Goal: Transaction & Acquisition: Purchase product/service

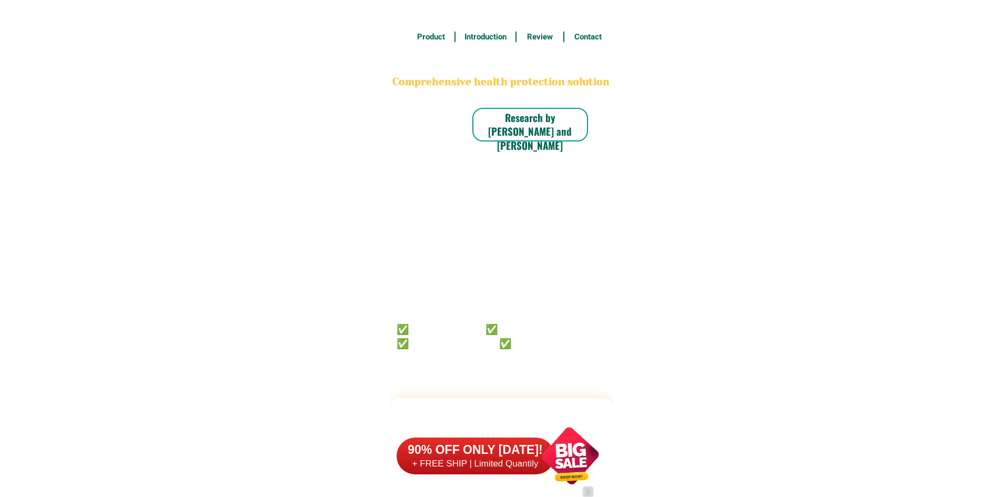
select select "63_598"
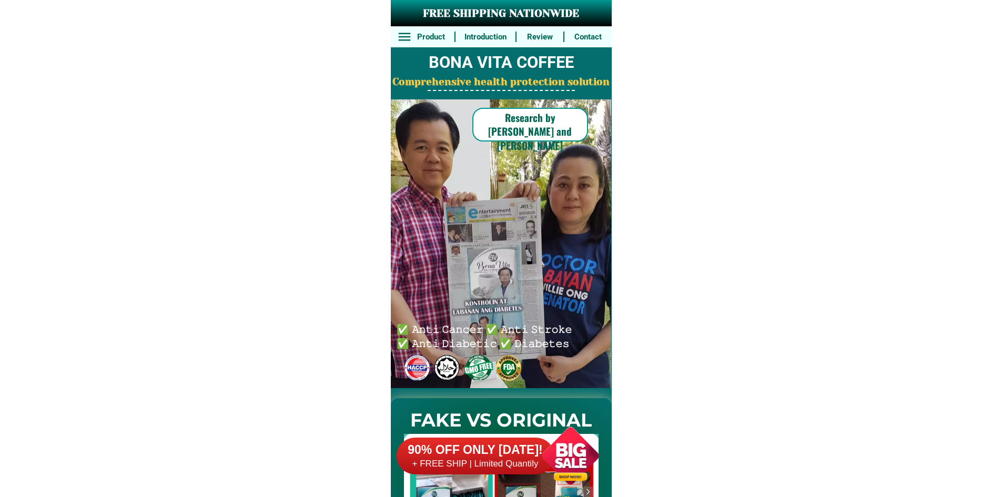
click at [549, 134] on h6 "Research by [PERSON_NAME] and [PERSON_NAME]" at bounding box center [530, 131] width 116 height 42
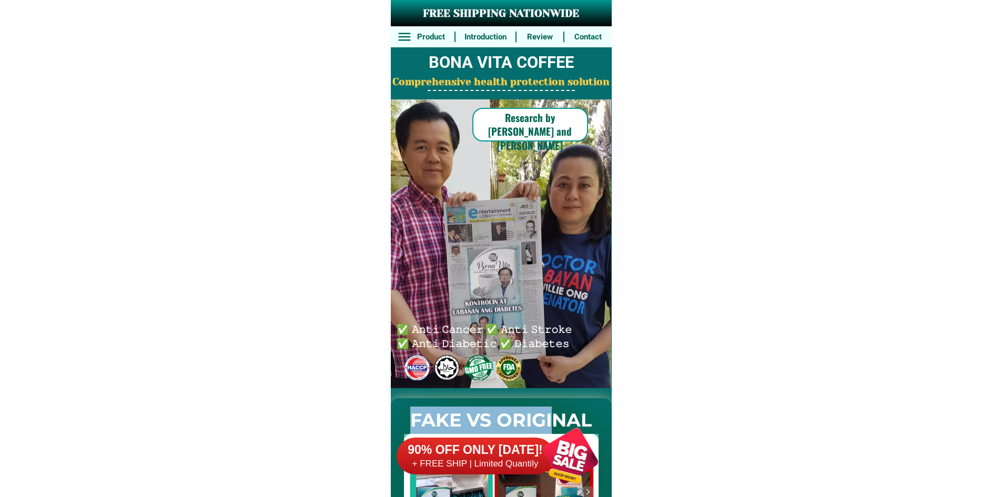
drag, startPoint x: 557, startPoint y: 399, endPoint x: 553, endPoint y: 409, distance: 10.2
click at [553, 409] on div "FAKE VS ORIGINAL" at bounding box center [501, 477] width 221 height 179
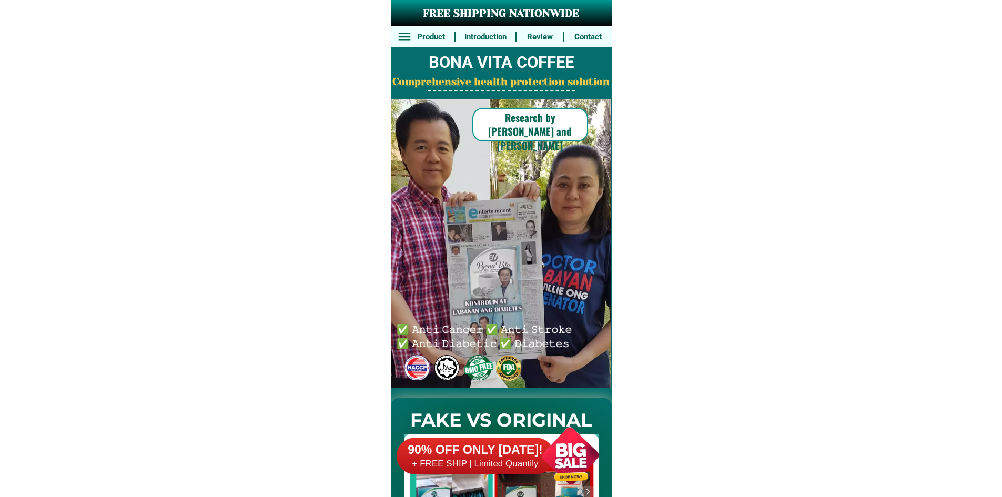
drag, startPoint x: 533, startPoint y: 440, endPoint x: 531, endPoint y: 445, distance: 5.4
click at [531, 445] on div at bounding box center [570, 456] width 83 height 83
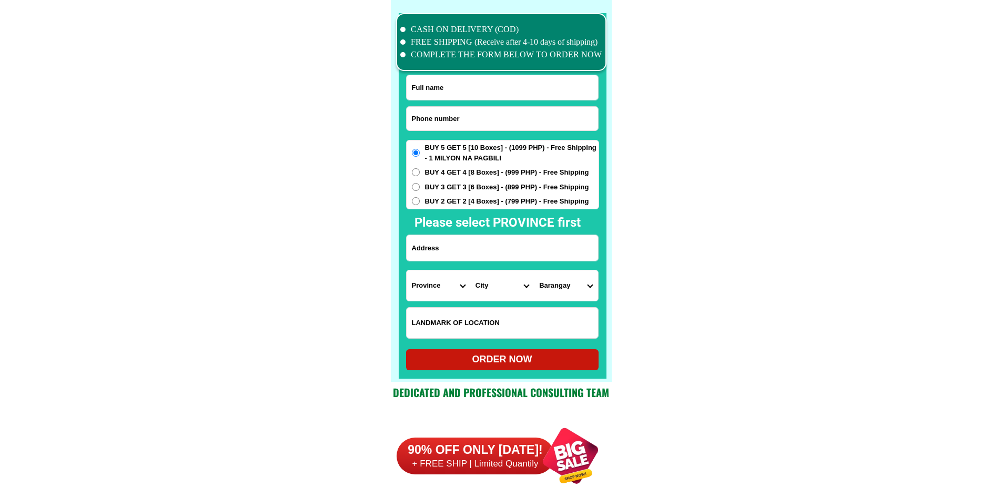
scroll to position [8179, 0]
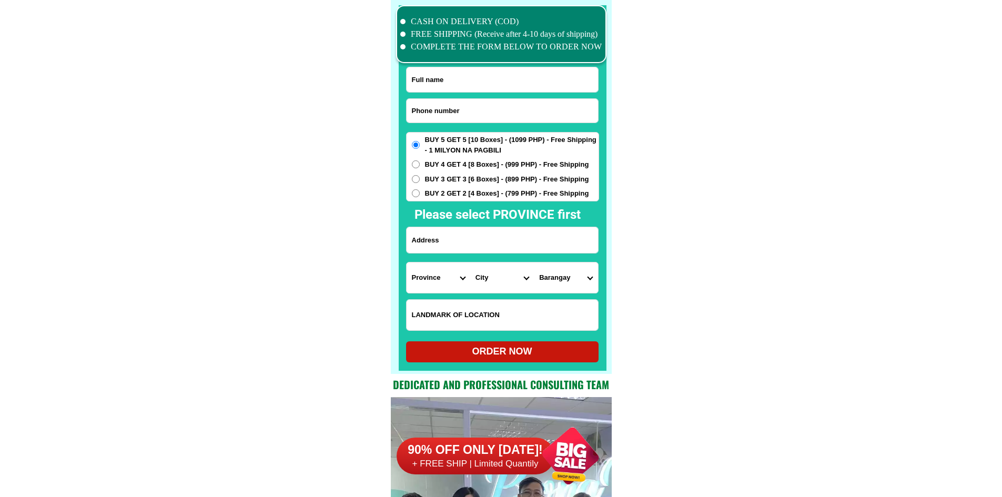
click at [472, 113] on input "Input phone_number" at bounding box center [502, 111] width 191 height 24
paste input "09486509136"
type input "09486509136"
drag, startPoint x: 464, startPoint y: 75, endPoint x: 454, endPoint y: 66, distance: 13.4
click at [464, 75] on input "Input full_name" at bounding box center [502, 79] width 191 height 25
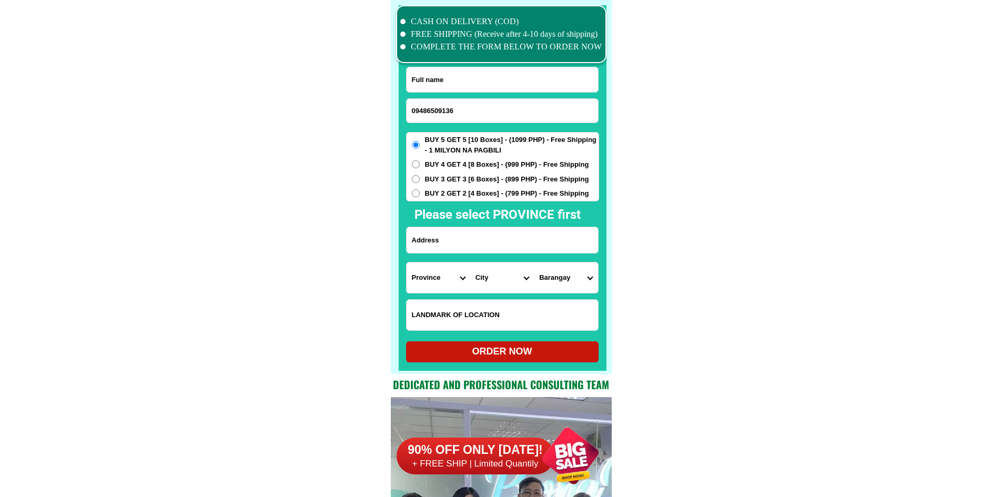
paste input "manuel Calinisan"
type input "manuel Calinisan"
click at [482, 234] on input "Input address" at bounding box center [502, 240] width 191 height 26
paste input "Bugaan east laurel batangas"
type input "Bugaan east laurel batangas"
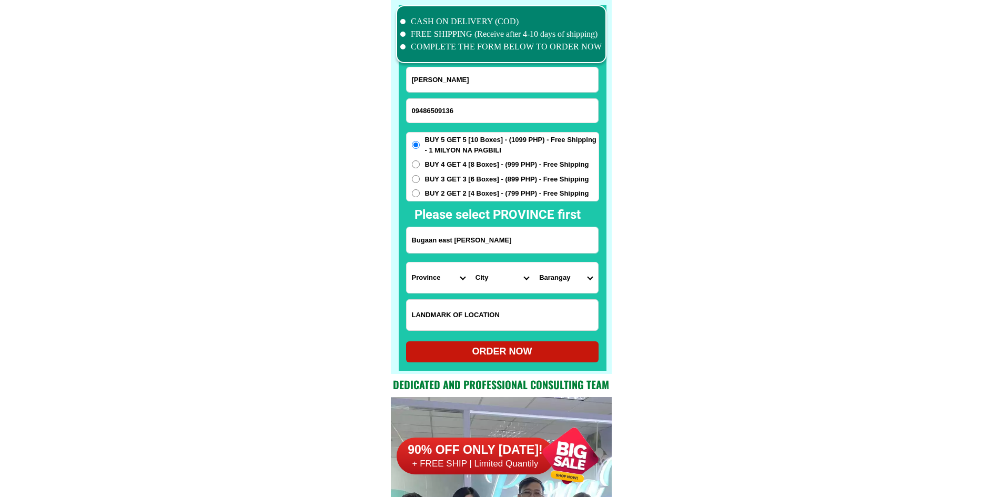
click at [434, 278] on select "Province Abra Agusan-del-norte Agusan-del-sur Aklan Albay Antique Apayao Aurora…" at bounding box center [439, 278] width 64 height 31
select select "63_108"
click at [464, 276] on select "Province Abra Agusan-del-norte Agusan-del-sur Aklan Albay Antique Apayao Aurora…" at bounding box center [439, 278] width 64 height 31
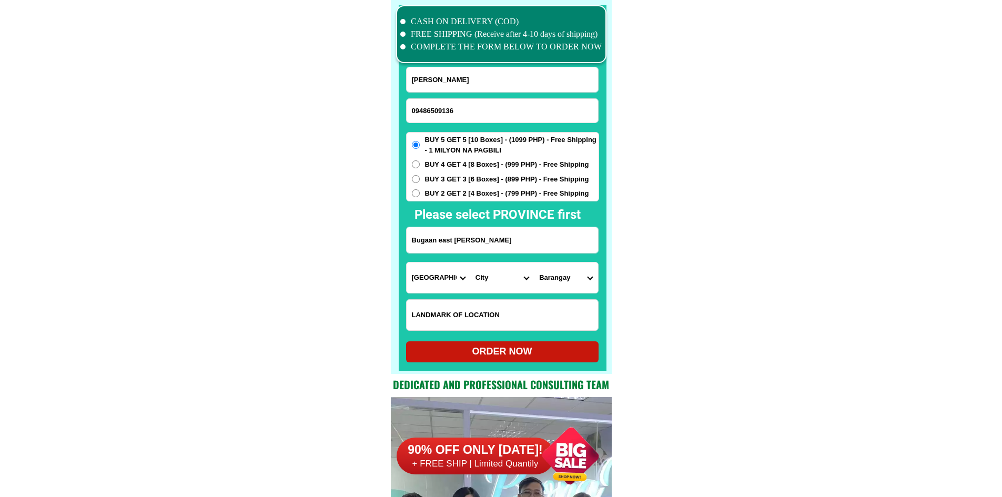
click at [497, 281] on select "City Agoncillo Alitagtag Allacapan Balayan Batangas-balete Batangas-city Batang…" at bounding box center [502, 278] width 64 height 31
select select "63_1087080"
click at [570, 287] on select "Barangay As-is Balakilong Barangay 1 (pob.) Barangay 2 (pob.) Barangay 3 (pob.)…" at bounding box center [566, 278] width 64 height 31
select select "63_10870804885"
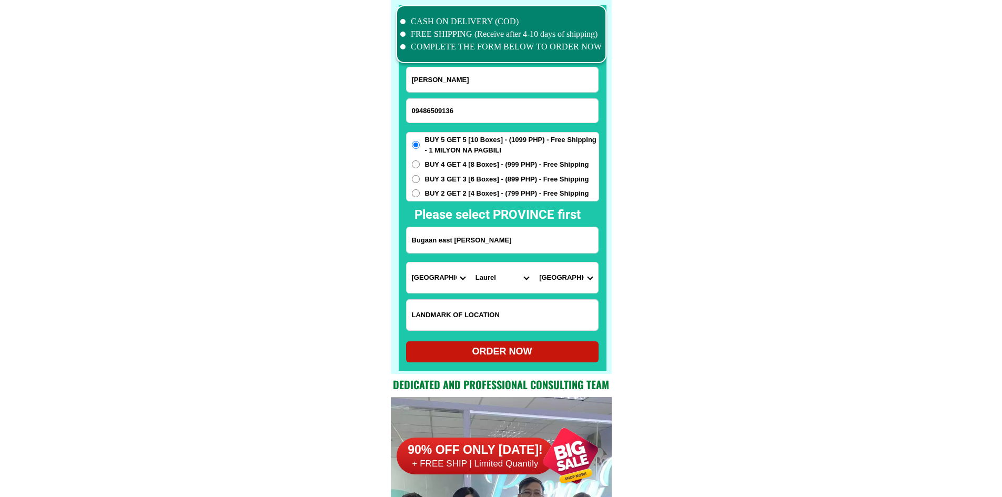
click at [534, 263] on select "Barangay As-is Balakilong Barangay 1 (pob.) Barangay 2 (pob.) Barangay 3 (pob.)…" at bounding box center [566, 278] width 64 height 31
click at [554, 357] on div "ORDER NOW" at bounding box center [502, 352] width 193 height 14
radio input "true"
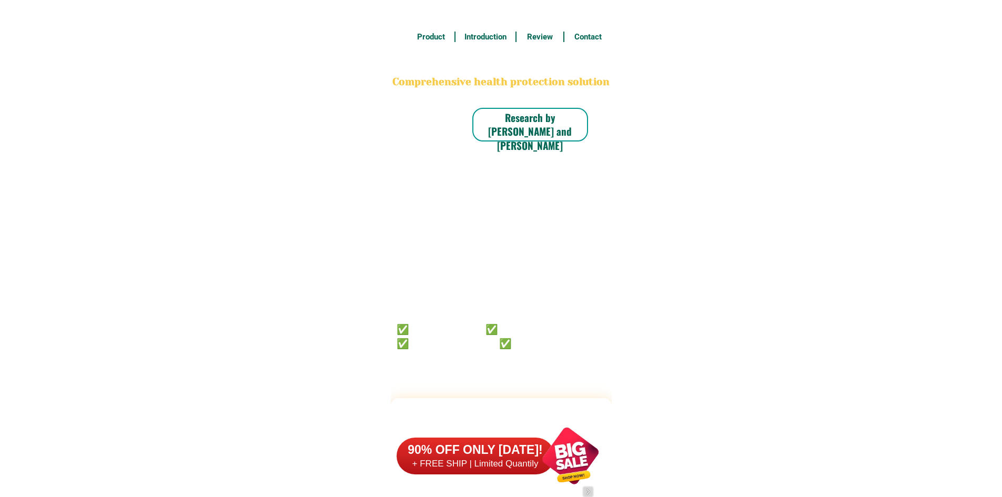
scroll to position [8179, 0]
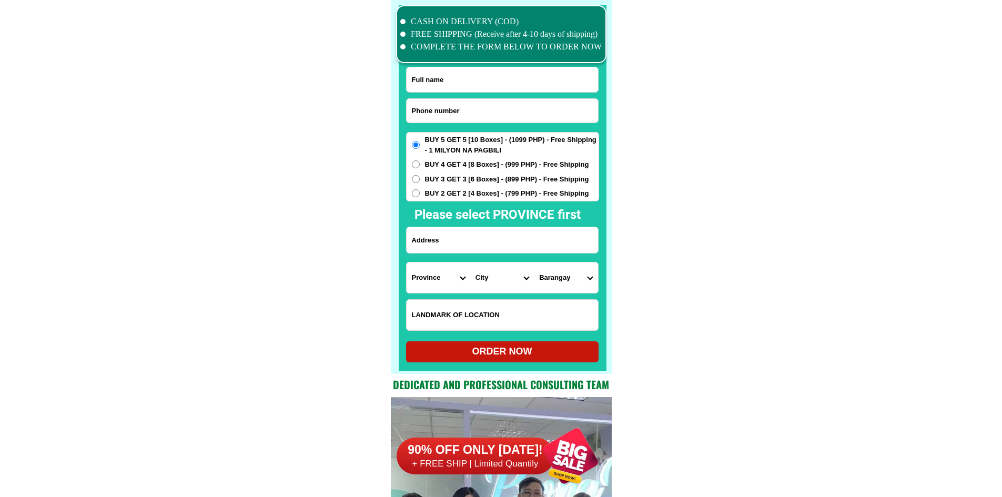
click at [461, 110] on input "Input phone_number" at bounding box center [502, 111] width 191 height 24
paste input "09526447209"
type input "09526447209"
drag, startPoint x: 428, startPoint y: 75, endPoint x: 401, endPoint y: 2, distance: 78.4
click at [428, 75] on input "Input full_name" at bounding box center [502, 79] width 191 height 25
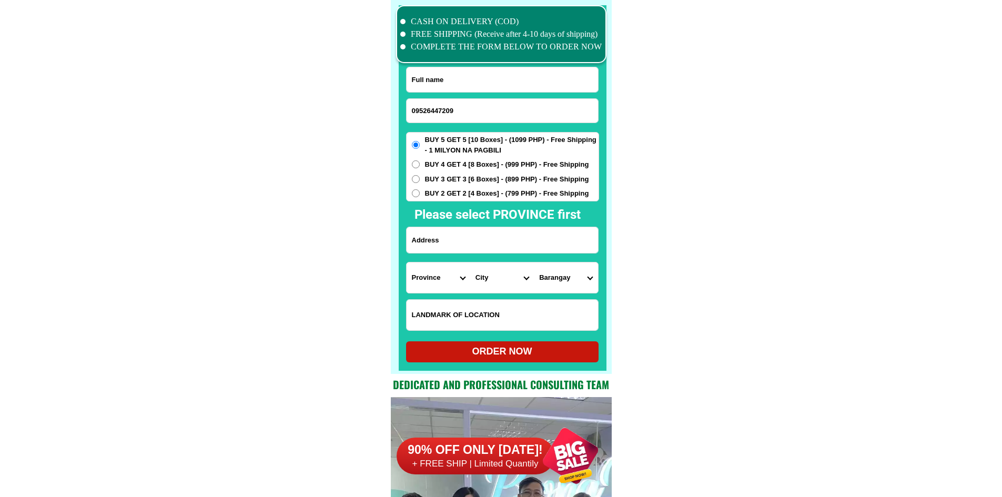
paste input "Cynthia Tabol"
type input "Cynthia Tabol"
click at [503, 234] on input "Input address" at bounding box center [502, 240] width 191 height 26
paste input "Hi sir puede Maka hingi from Iligan city lamp del Norte mindanao"
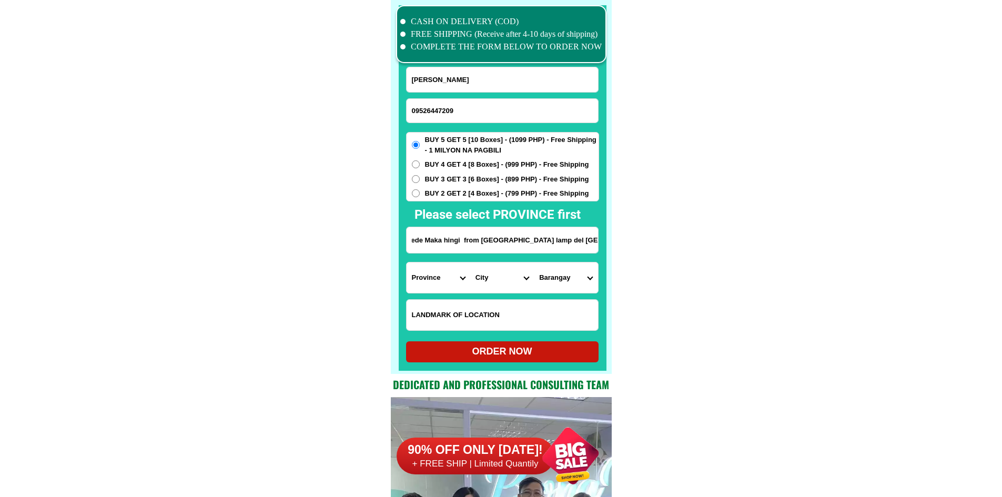
type input "Hi sir puede Maka hingi from Iligan city lamp del Norte mindanao"
click at [427, 273] on select "Province Abra Agusan-del-norte Agusan-del-sur Aklan Albay Antique Apayao Aurora…" at bounding box center [439, 278] width 64 height 31
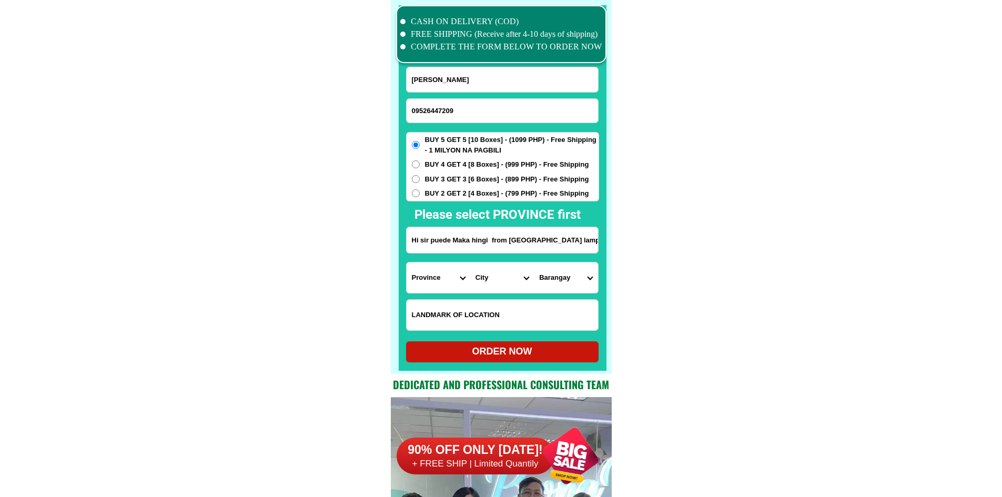
scroll to position [0, 28]
drag, startPoint x: 586, startPoint y: 237, endPoint x: 682, endPoint y: 248, distance: 97.4
click at [427, 283] on select "Province Abra Agusan-del-norte Agusan-del-sur Aklan Albay Antique Apayao Aurora…" at bounding box center [439, 278] width 64 height 31
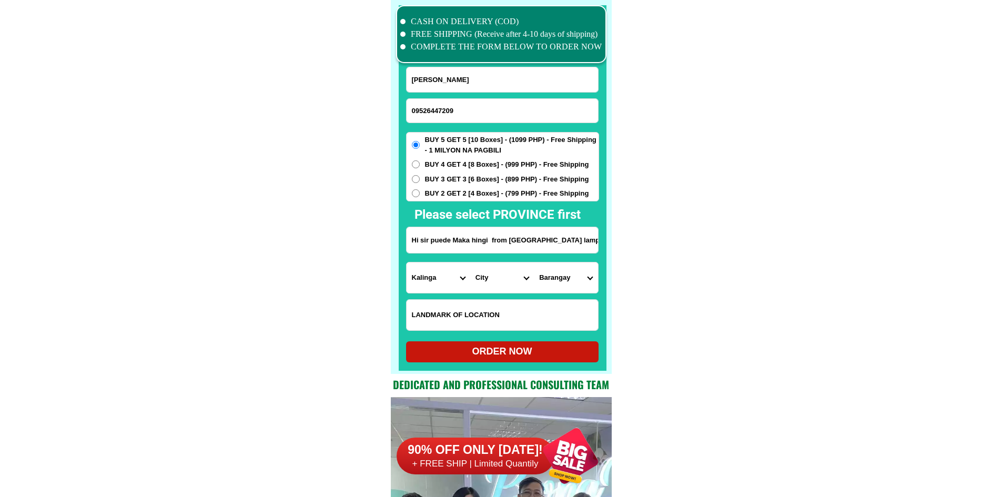
click at [427, 283] on select "Province Abra Agusan-del-norte Agusan-del-sur Aklan Albay Antique Apayao Aurora…" at bounding box center [439, 278] width 64 height 31
select select "63_691"
drag, startPoint x: 663, startPoint y: 284, endPoint x: 630, endPoint y: 284, distance: 32.6
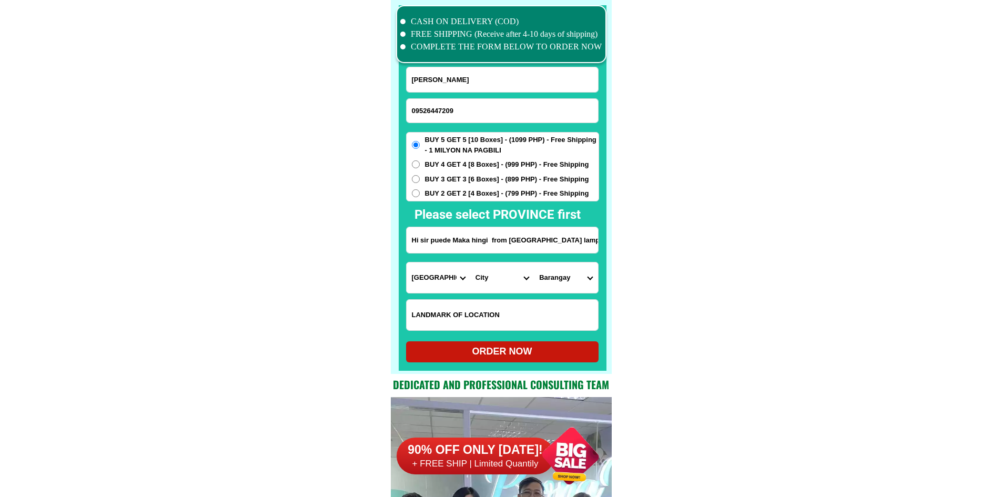
click at [511, 270] on select "City Bacolod Baloi Baroy Iligan-city Kauswagan Kolambugan Lala Lanao-del-norte-…" at bounding box center [502, 278] width 64 height 31
select select "63_6916361"
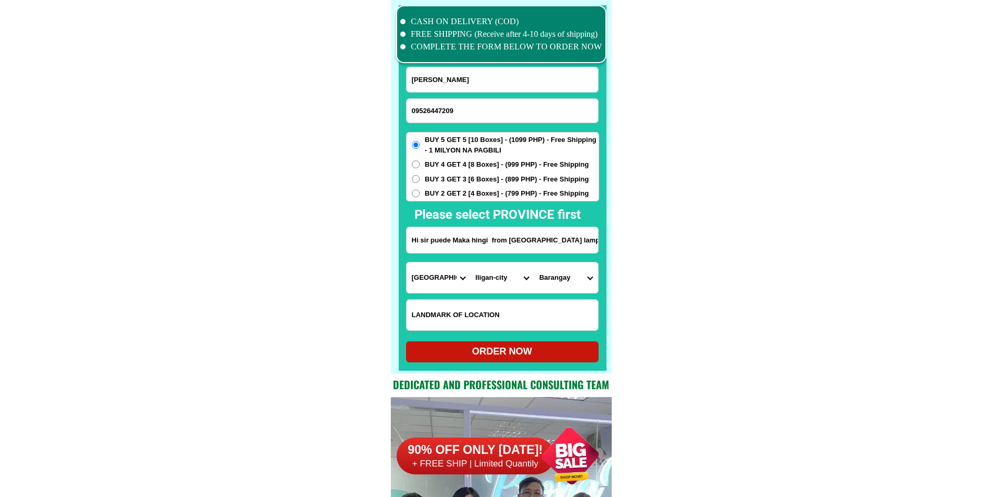
click at [578, 280] on select "Barangay Abuno Acmac Bagong silang Bonbonon Bunawan Buru-un Dalipuga Del carmen…" at bounding box center [566, 278] width 64 height 31
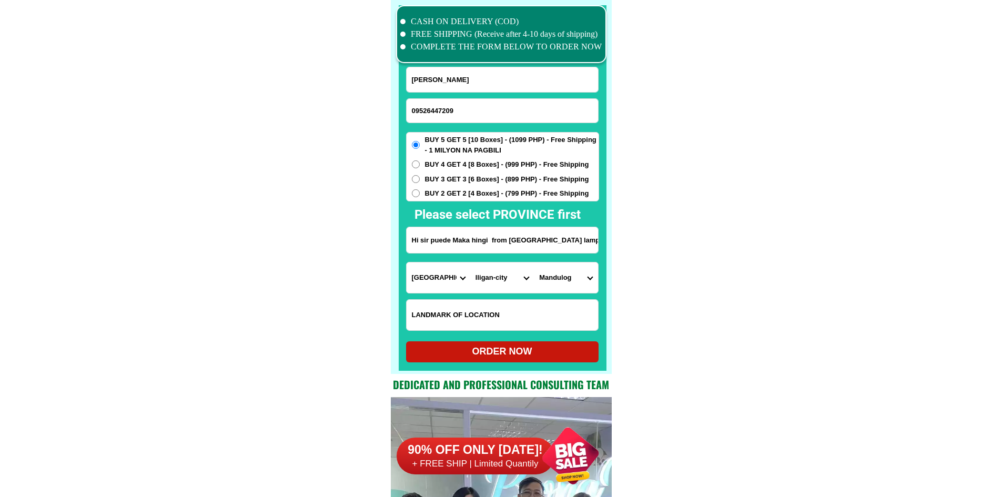
click at [578, 280] on select "Barangay Abuno Acmac Bagong silang Bonbonon Bunawan Buru-un Dalipuga Del carmen…" at bounding box center [566, 278] width 64 height 31
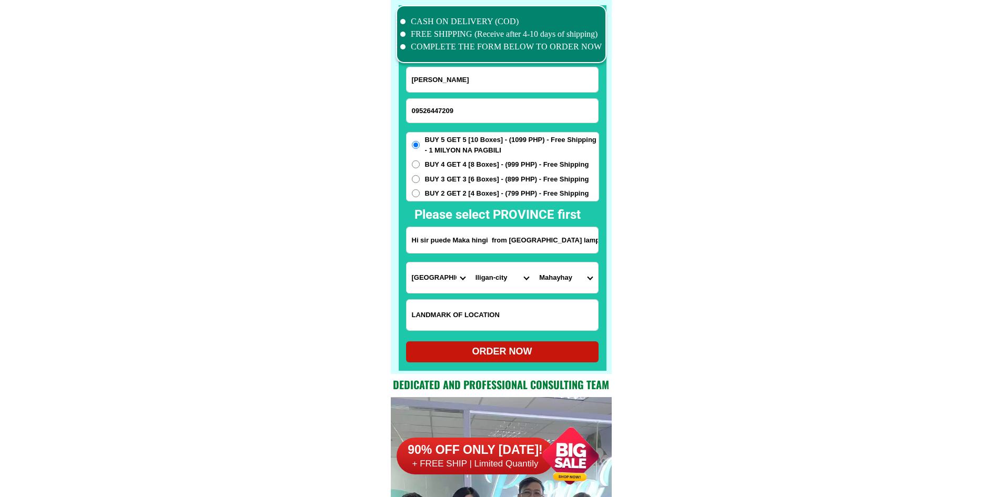
scroll to position [0, 28]
drag, startPoint x: 579, startPoint y: 239, endPoint x: 662, endPoint y: 249, distance: 83.1
click at [580, 270] on select "Barangay Abuno Acmac Bagong silang Bonbonon Bunawan Buru-un Dalipuga Del carmen…" at bounding box center [566, 278] width 64 height 31
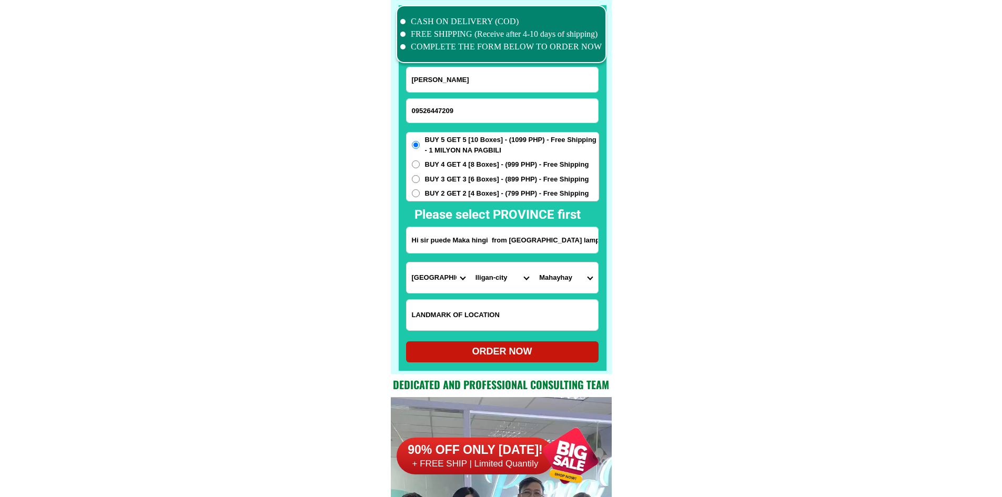
click at [580, 271] on select "Barangay Abuno Acmac Bagong silang Bonbonon Bunawan Buru-un Dalipuga Del carmen…" at bounding box center [566, 278] width 64 height 31
select select "63_69163618878"
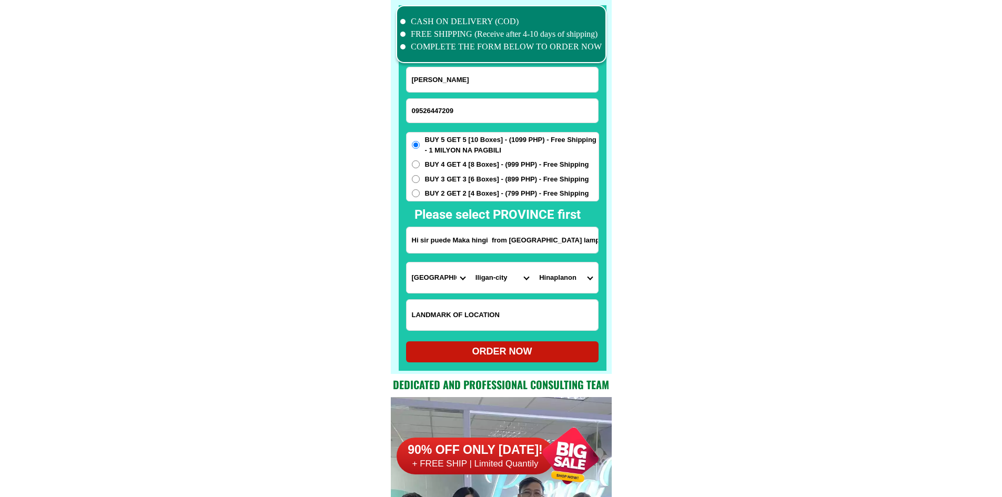
click at [519, 246] on input "Hi sir puede Maka hingi from Iligan city lamp del Norte mindanao" at bounding box center [502, 240] width 191 height 26
click at [422, 163] on label "BUY 4 GET 4 [8 Boxes] - (999 PHP) - Free Shipping" at bounding box center [503, 164] width 192 height 11
click at [420, 163] on input "BUY 4 GET 4 [8 Boxes] - (999 PHP) - Free Shipping" at bounding box center [416, 164] width 8 height 8
radio input "true"
drag, startPoint x: 450, startPoint y: 238, endPoint x: 385, endPoint y: 238, distance: 65.8
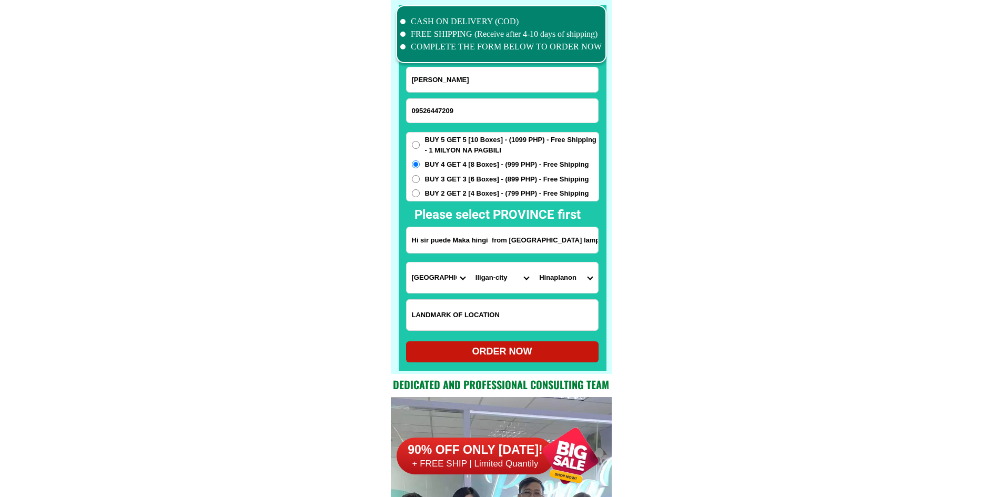
paste input "Buruun purok"
type input "Buruun purok Maka hingi from Iligan city lamp del Norte mindanao"
click at [543, 281] on select "Barangay Abuno Acmac Bagong silang Bonbonon Bunawan Buru-un Dalipuga Del carmen…" at bounding box center [566, 278] width 64 height 31
select select "63_69163615249"
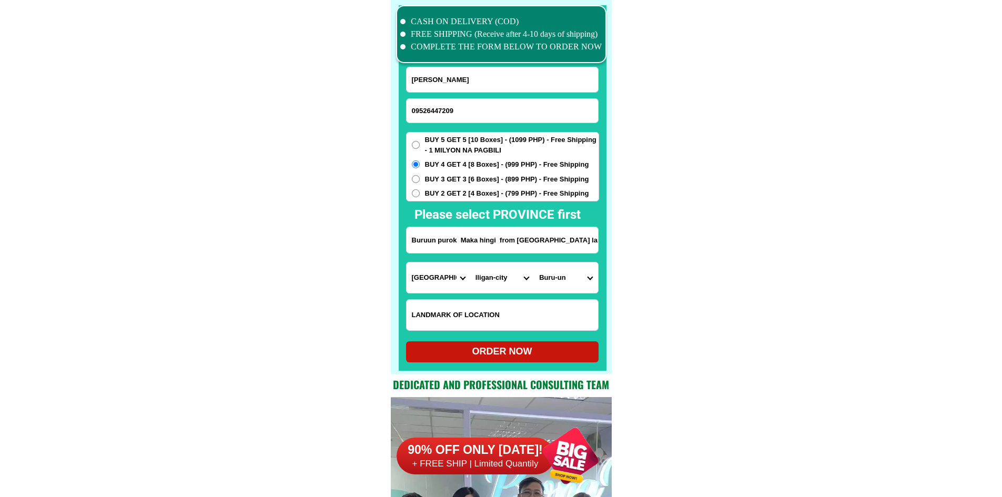
click at [528, 351] on div "ORDER NOW" at bounding box center [502, 352] width 193 height 14
radio input "true"
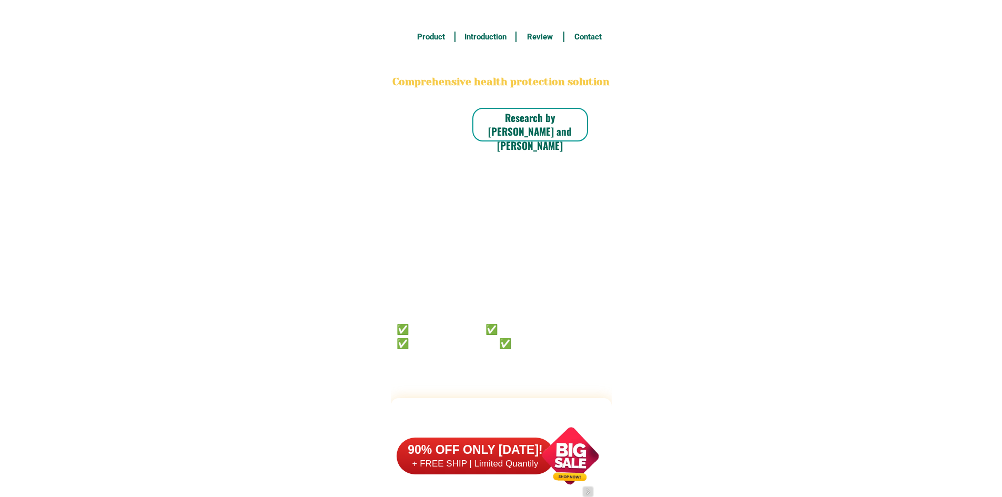
scroll to position [8179, 0]
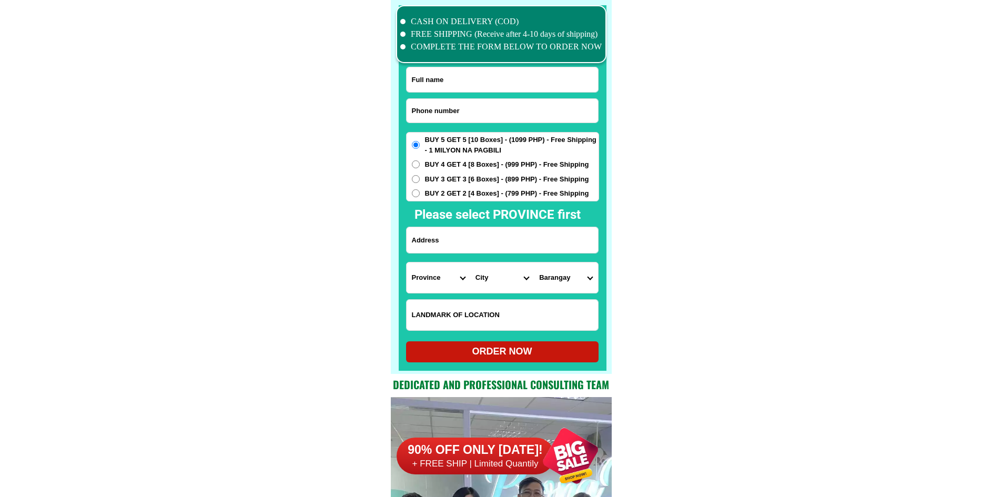
click at [458, 113] on input "Input phone_number" at bounding box center [502, 111] width 191 height 24
paste input "09638224338"
type input "09638224338"
click at [426, 85] on input "Input full_name" at bounding box center [502, 79] width 191 height 25
paste input "Elsa M Baldoza"
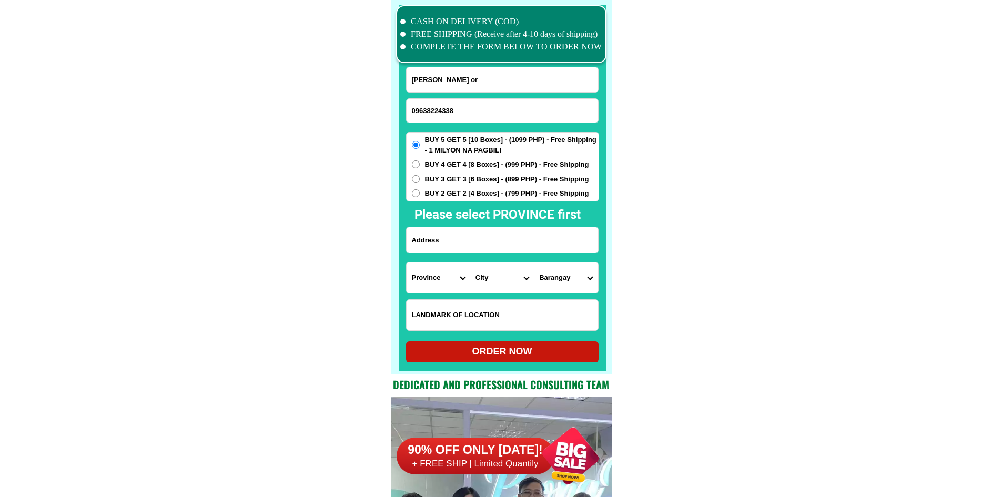
paste input "09363217384"
click at [471, 80] on input "Elsa M Baldoza or09363217384" at bounding box center [502, 79] width 191 height 25
type input "Elsa M Baldoza or 09363217384"
drag, startPoint x: 473, startPoint y: 236, endPoint x: 459, endPoint y: 170, distance: 67.3
click at [473, 236] on input "Input address" at bounding box center [502, 240] width 191 height 26
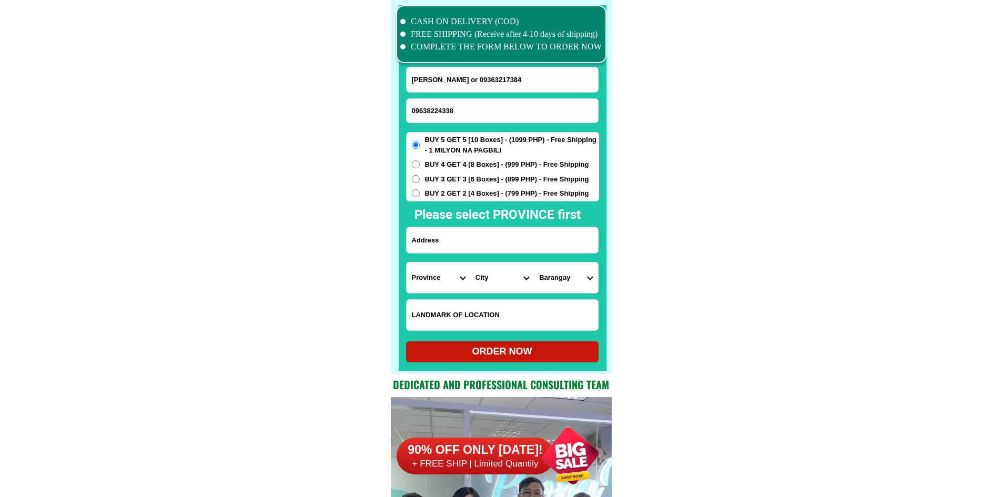
paste input "Blk 11 Lot 19 Cacacho Subd., Mankilam, Tagum City Davao del Norte Philippines"
type input "Blk 11 Lot 19 Cacacho Subd., Mankilam, Tagum City Davao del Norte Philippines"
click at [437, 275] on select "Province Abra Agusan-del-norte Agusan-del-sur Aklan Albay Antique Apayao Aurora…" at bounding box center [439, 278] width 64 height 31
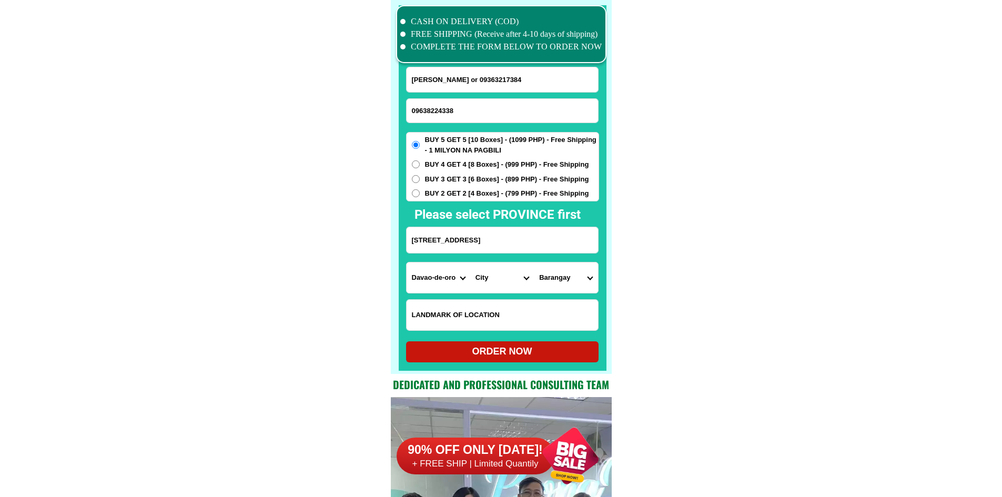
click at [437, 275] on select "Province Abra Agusan-del-norte Agusan-del-sur Aklan Albay Antique Apayao Aurora…" at bounding box center [439, 278] width 64 height 31
select select "63_773"
click at [496, 275] on select "City Asuncion Braulio-e.-dujali Davao-del-norte-carmen Davao-del-norte-san-isid…" at bounding box center [502, 278] width 64 height 31
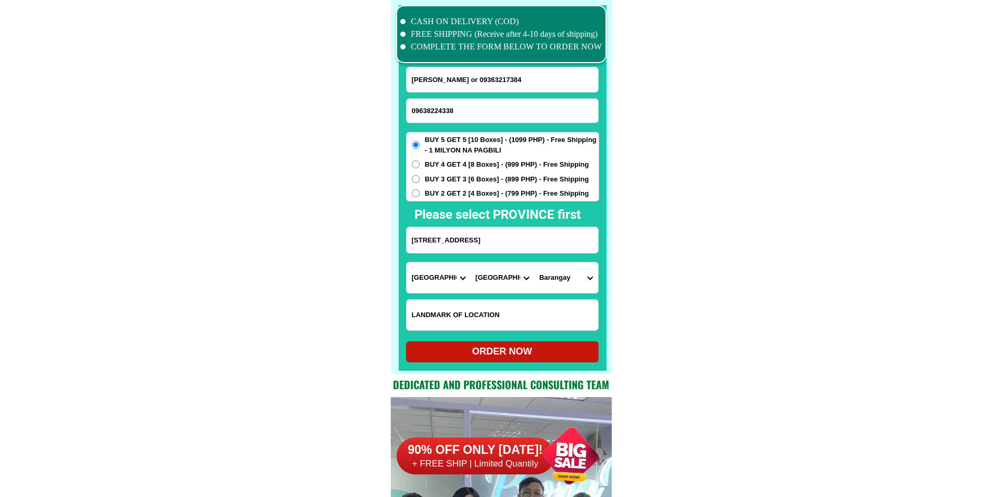
click at [490, 276] on select "City Asuncion Braulio-e.-dujali Davao-del-norte-carmen Davao-del-norte-san-isid…" at bounding box center [502, 278] width 64 height 31
select select "63_7732798"
click at [559, 282] on select "Barangay Apokon Bincungan Busaon Canocotan Cuambogan La filipina Liboganon Mada…" at bounding box center [566, 278] width 64 height 31
click at [555, 283] on select "Barangay Apokon Bincungan Busaon Canocotan Cuambogan La filipina Liboganon Mada…" at bounding box center [566, 278] width 64 height 31
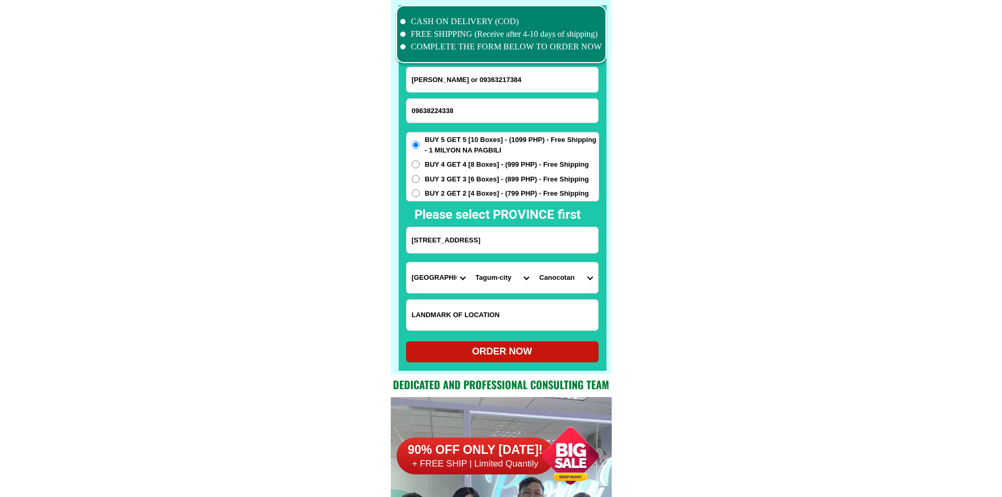
click at [555, 283] on select "Barangay Apokon Bincungan Busaon Canocotan Cuambogan La filipina Liboganon Mada…" at bounding box center [566, 278] width 64 height 31
click at [507, 242] on input "Blk 11 Lot 19 Cacacho Subd., Mankilam, Tagum City Davao del Norte Philippines" at bounding box center [502, 240] width 191 height 26
click at [571, 276] on select "Barangay Apokon Bincungan Busaon Canocotan Cuambogan La filipina Liboganon Mada…" at bounding box center [566, 278] width 64 height 31
select select "63_77327982224"
drag, startPoint x: 749, startPoint y: 303, endPoint x: 662, endPoint y: 326, distance: 90.3
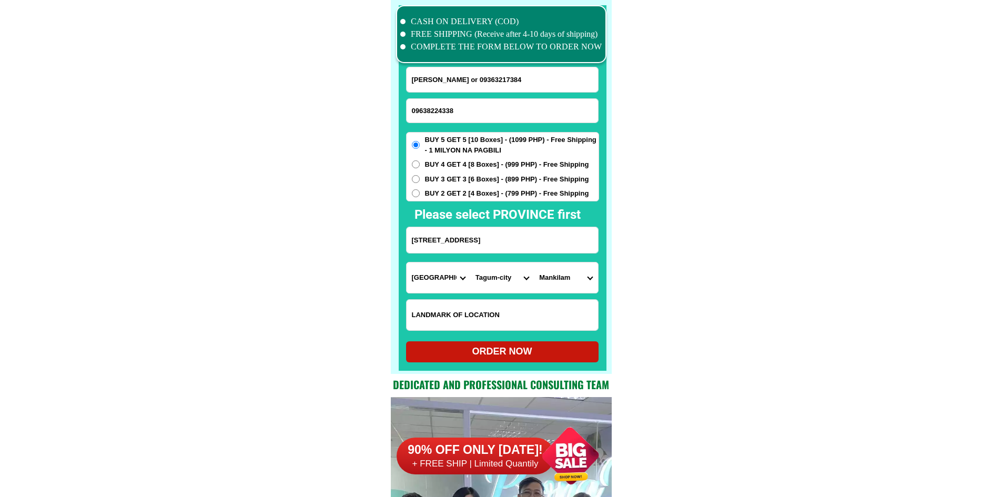
click at [540, 348] on div "ORDER NOW" at bounding box center [502, 352] width 193 height 14
type input "Blk 11 Lot 19 Cacacho Subd., Mankilam, Tagum City Davao del Norte Philippines"
radio input "true"
